Goal: Task Accomplishment & Management: Use online tool/utility

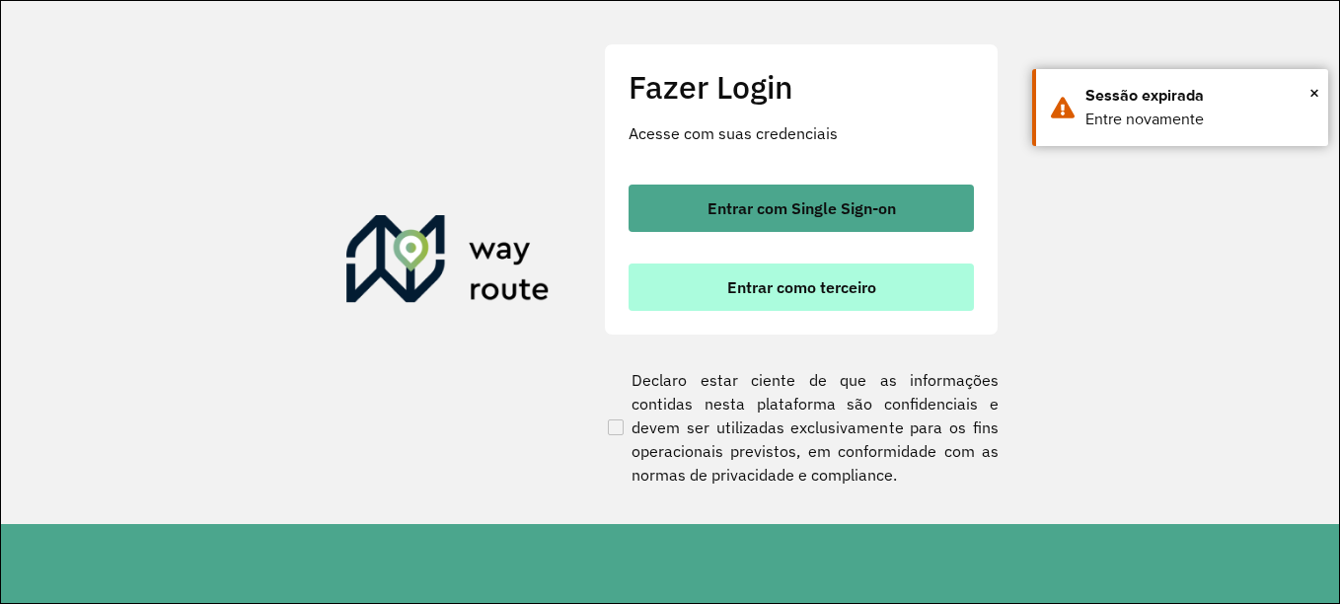
click at [794, 290] on span "Entrar como terceiro" at bounding box center [801, 287] width 149 height 16
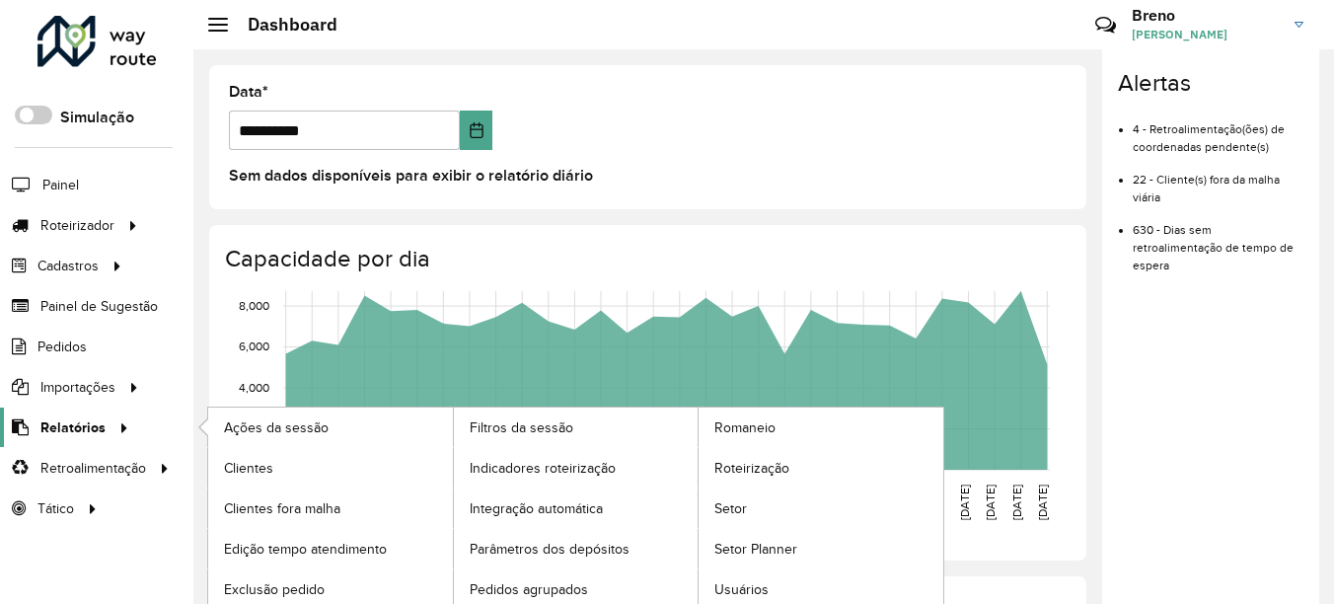
click at [85, 423] on span "Relatórios" at bounding box center [72, 427] width 65 height 21
click at [94, 425] on span "Relatórios" at bounding box center [72, 427] width 65 height 21
click at [277, 469] on link "Clientes" at bounding box center [330, 467] width 245 height 39
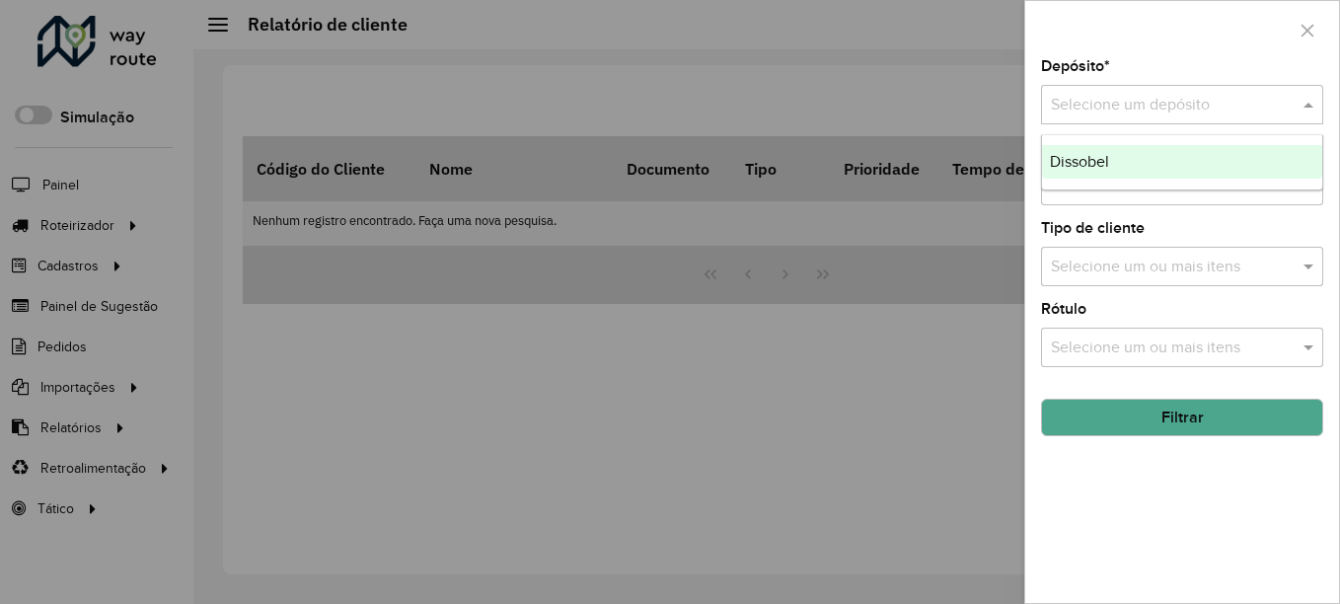
click at [1247, 90] on div "Selecione um depósito" at bounding box center [1182, 104] width 282 height 39
click at [1234, 158] on div "Dissobel" at bounding box center [1182, 162] width 280 height 34
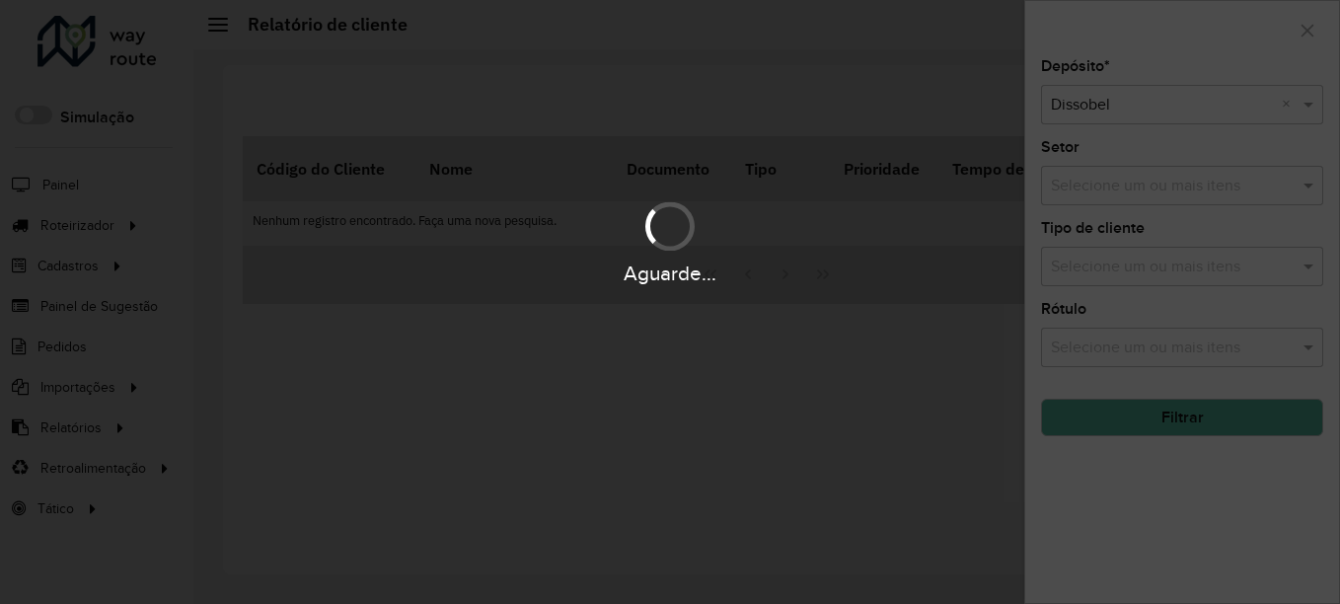
click at [1221, 415] on div "Aguarde..." at bounding box center [670, 302] width 1340 height 604
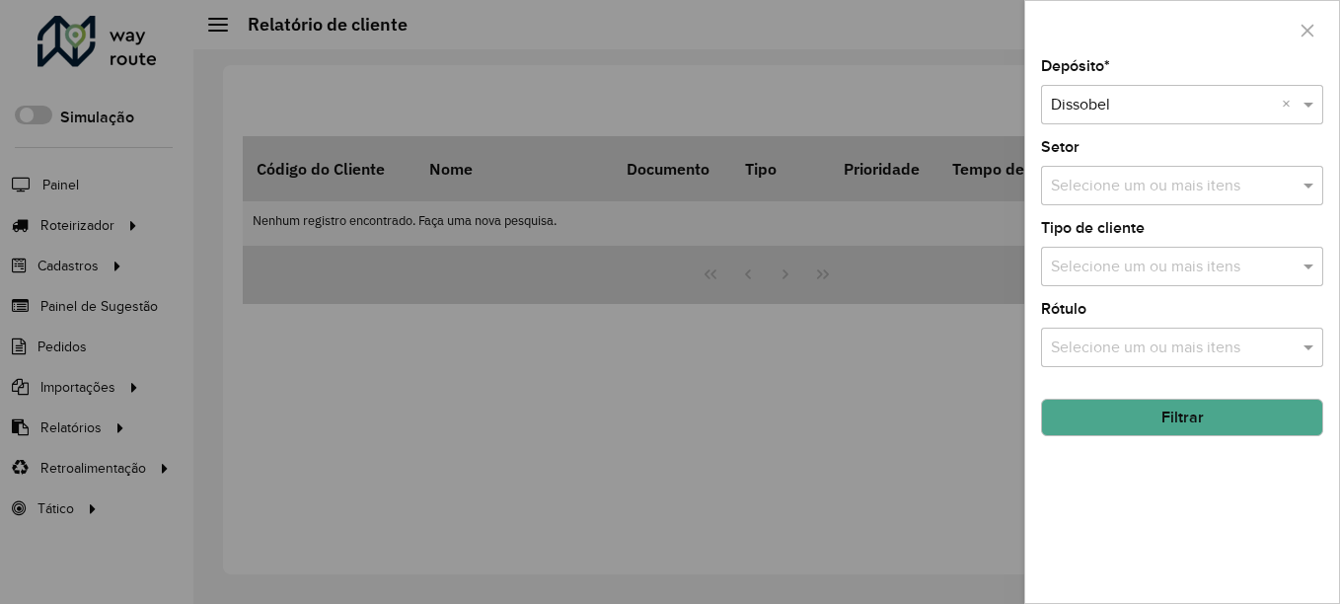
click at [1221, 415] on button "Filtrar" at bounding box center [1182, 417] width 282 height 37
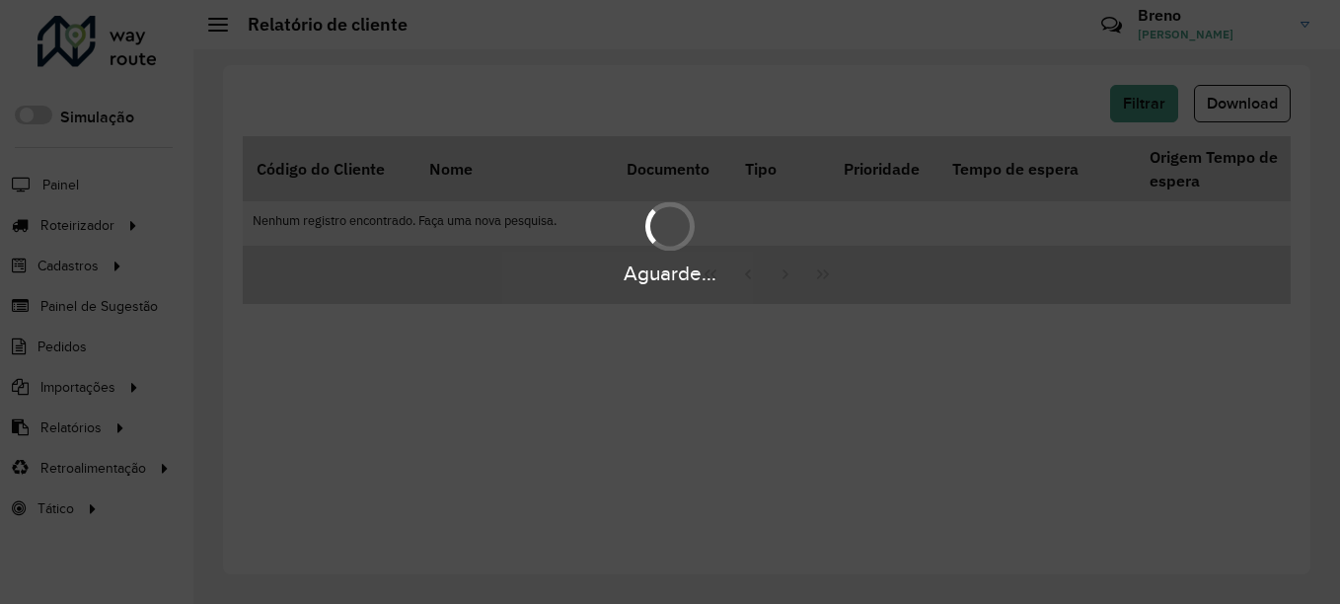
click at [1221, 415] on div "Aguarde..." at bounding box center [670, 302] width 1340 height 604
click at [1250, 107] on div "Aguarde..." at bounding box center [670, 302] width 1340 height 604
click at [1249, 108] on div "Aguarde..." at bounding box center [670, 302] width 1340 height 604
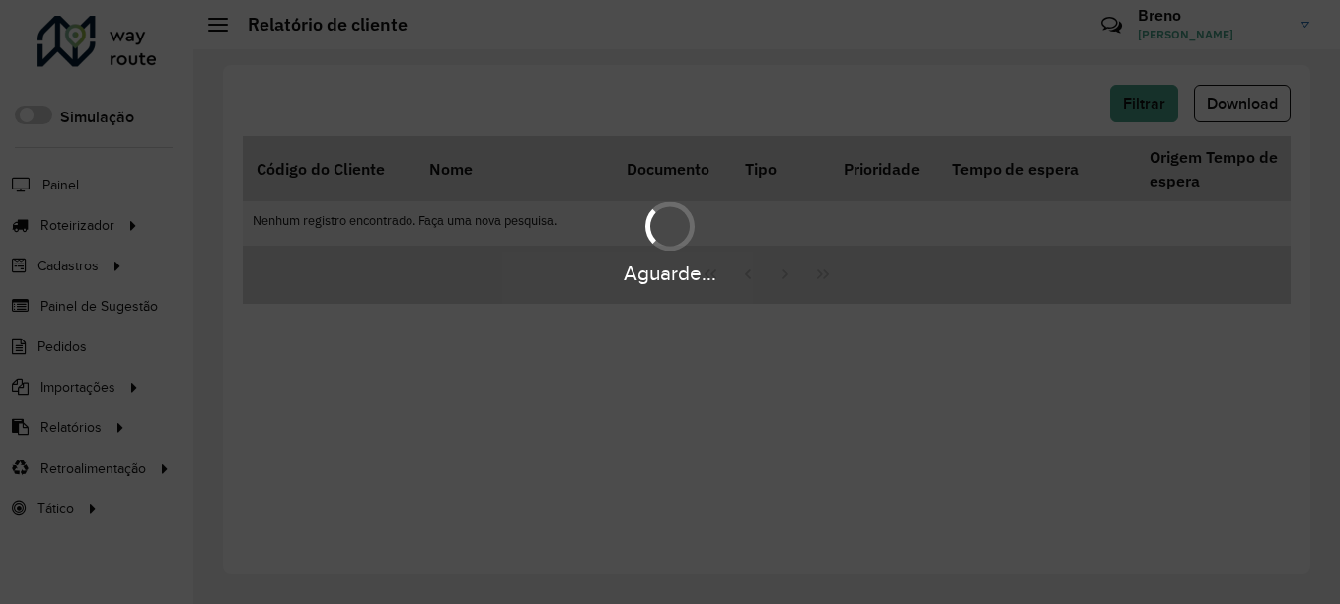
click at [1249, 108] on div "Aguarde..." at bounding box center [670, 302] width 1340 height 604
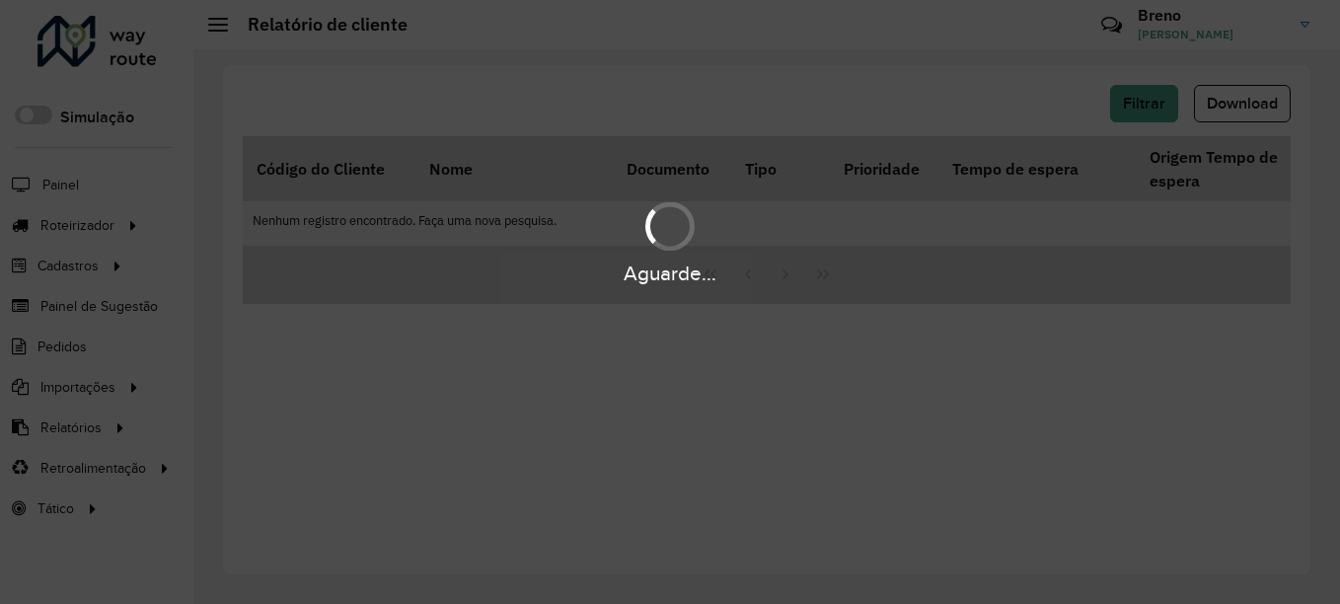
click at [1249, 108] on div "Aguarde..." at bounding box center [670, 302] width 1340 height 604
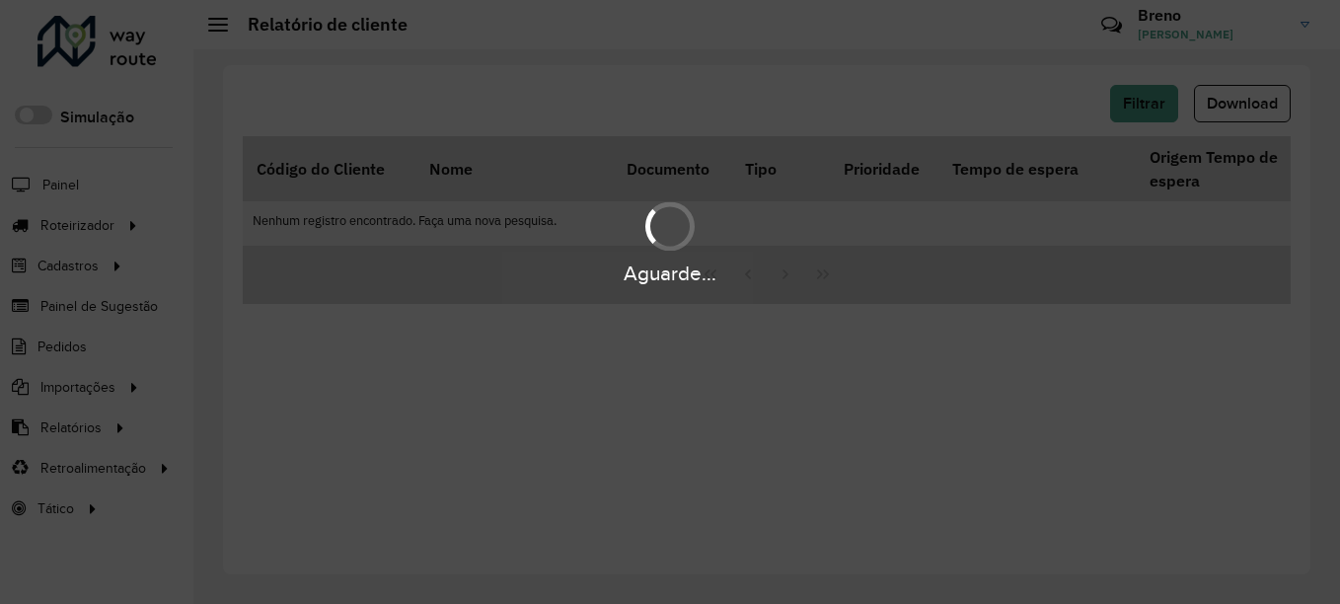
click at [1249, 108] on div "Aguarde..." at bounding box center [670, 302] width 1340 height 604
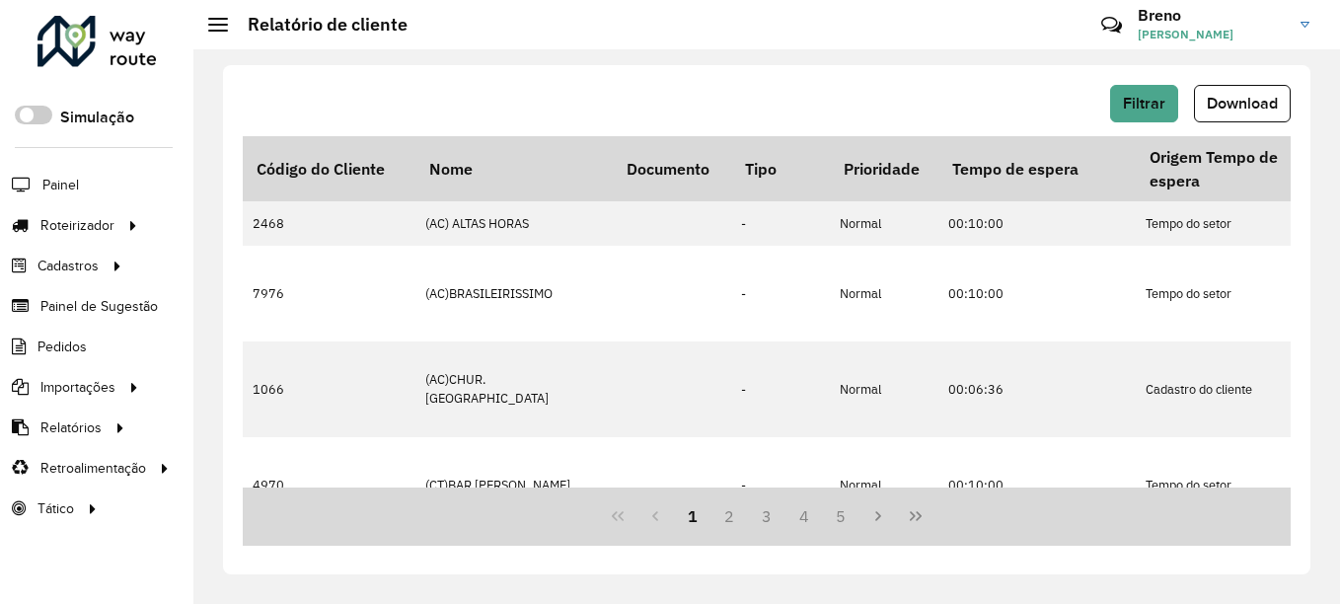
click at [1253, 100] on span "Download" at bounding box center [1241, 103] width 71 height 17
